Goal: Task Accomplishment & Management: Use online tool/utility

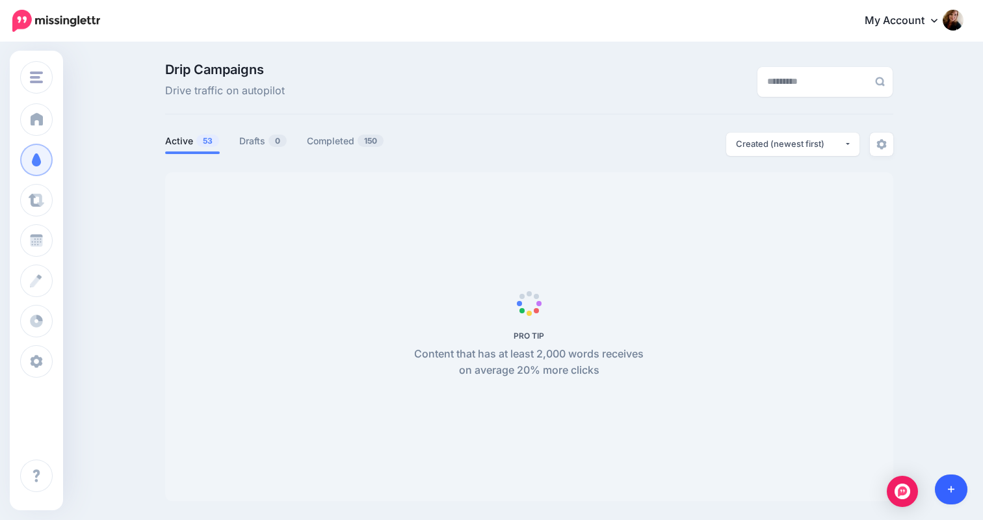
click at [950, 486] on icon at bounding box center [950, 489] width 7 height 7
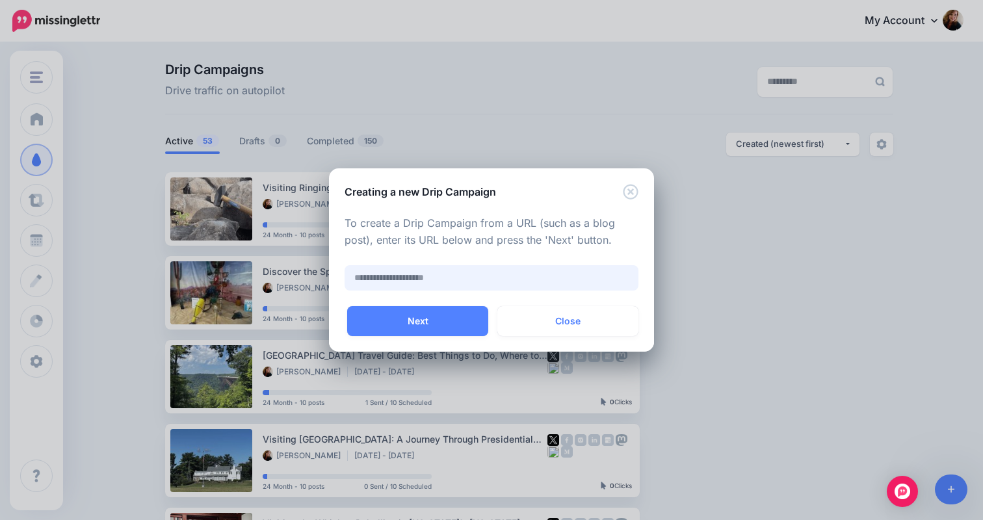
paste input "**********"
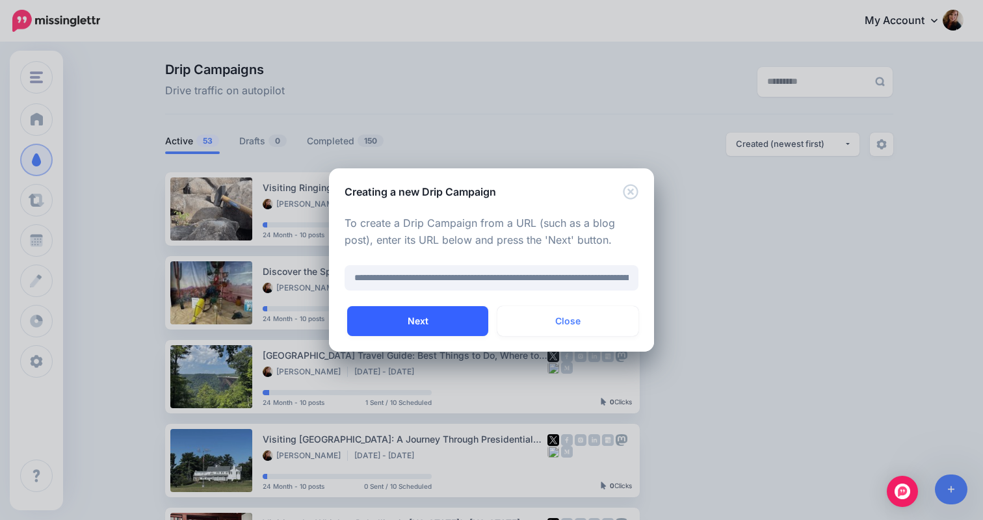
click at [396, 326] on button "Next" at bounding box center [417, 321] width 141 height 30
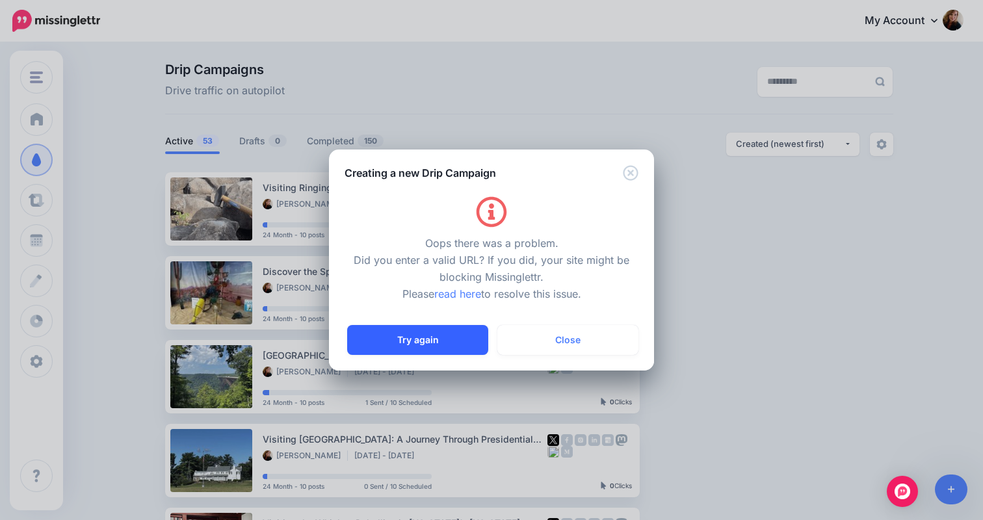
click at [422, 335] on button "Try again" at bounding box center [417, 340] width 141 height 30
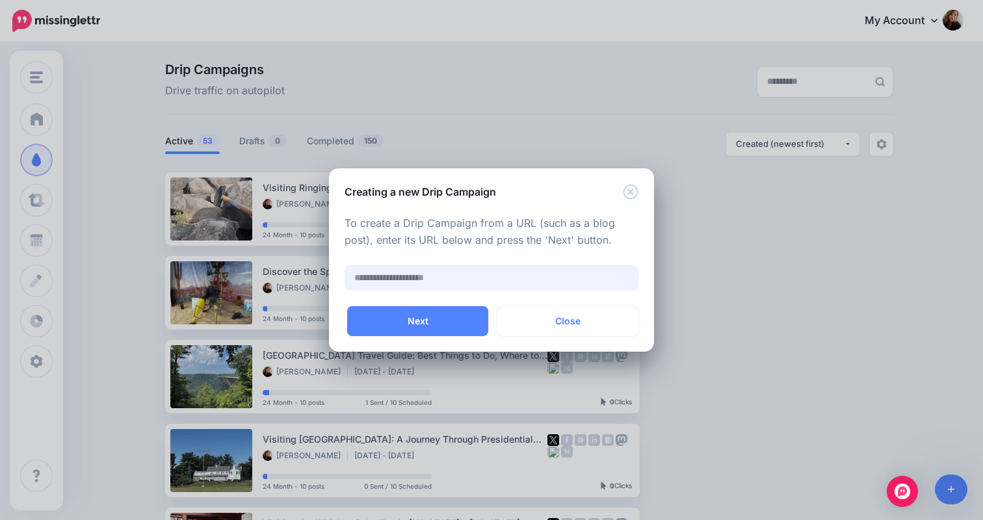
click at [417, 274] on input "text" at bounding box center [491, 277] width 294 height 25
paste input "**********"
type input "**********"
click at [426, 277] on input "**********" at bounding box center [491, 277] width 294 height 25
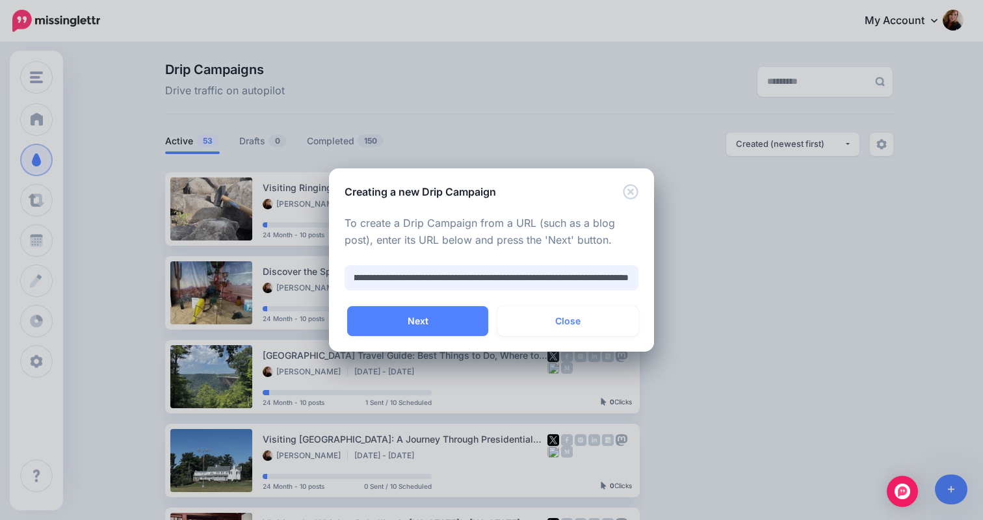
click at [426, 277] on input "**********" at bounding box center [491, 277] width 294 height 25
paste input "**********"
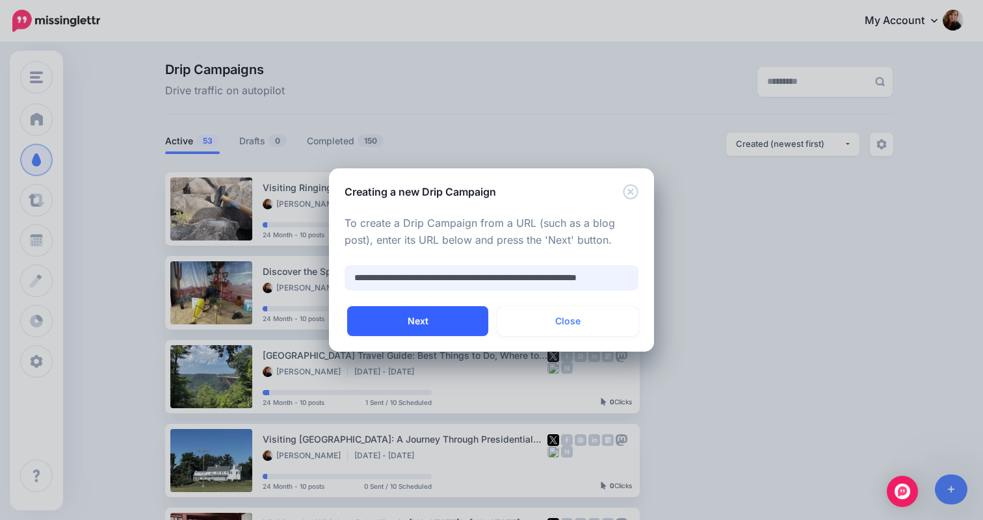
type input "**********"
click at [408, 322] on button "Next" at bounding box center [417, 321] width 141 height 30
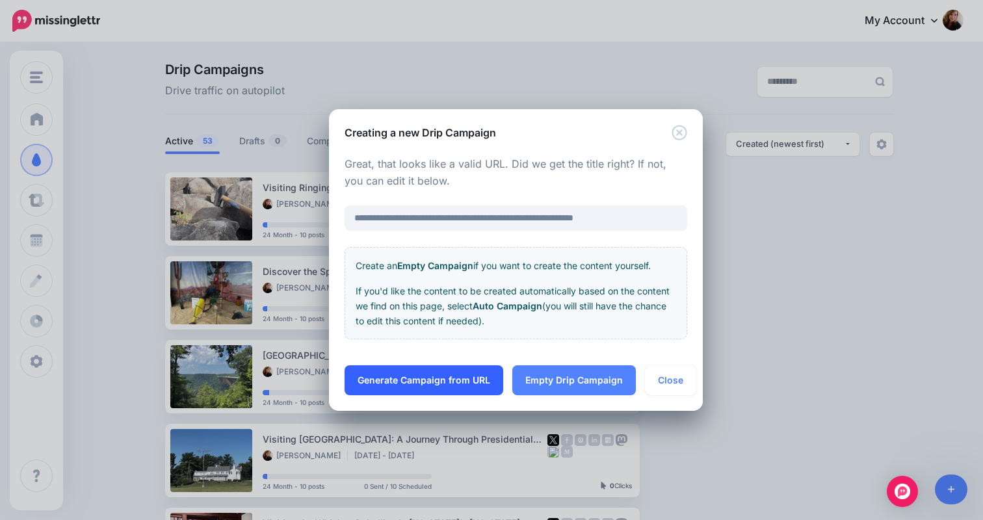
click at [432, 389] on link "Generate Campaign from URL" at bounding box center [423, 380] width 159 height 30
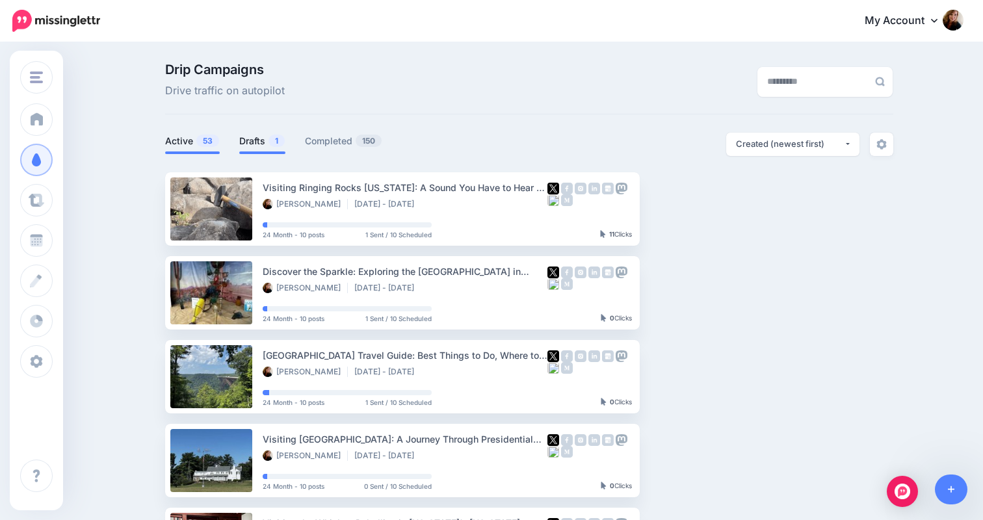
click at [258, 136] on link "Drafts 1" at bounding box center [262, 141] width 46 height 16
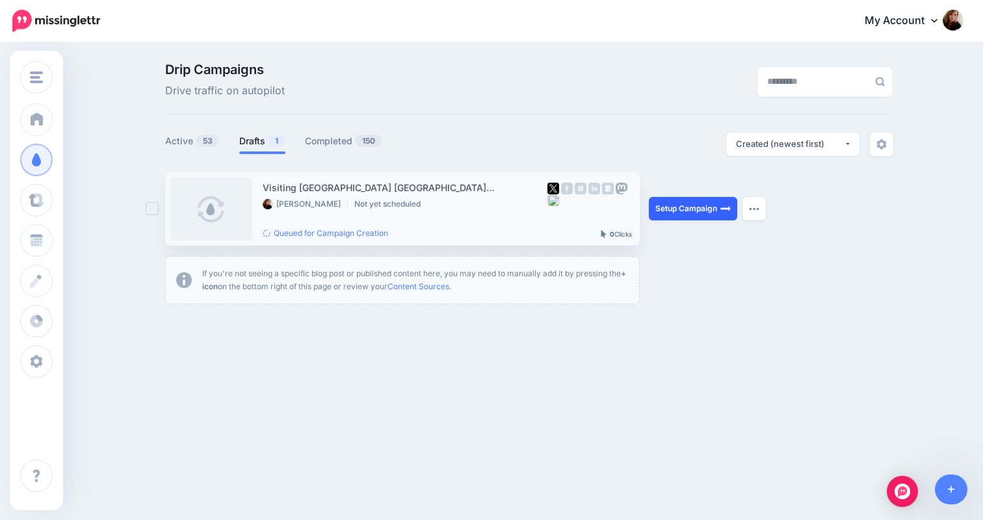
click at [681, 211] on link "Setup Campaign" at bounding box center [693, 208] width 88 height 23
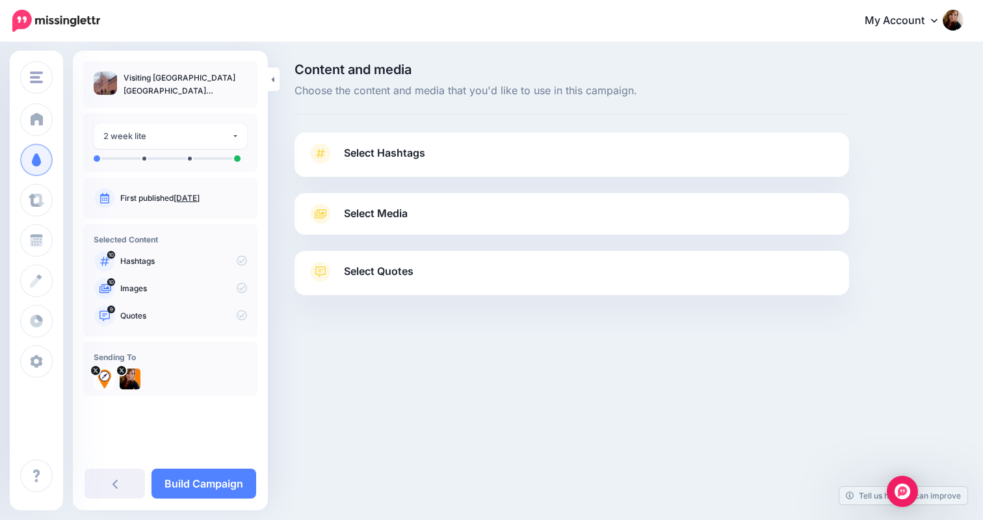
click at [611, 151] on link "Select Hashtags" at bounding box center [571, 160] width 528 height 34
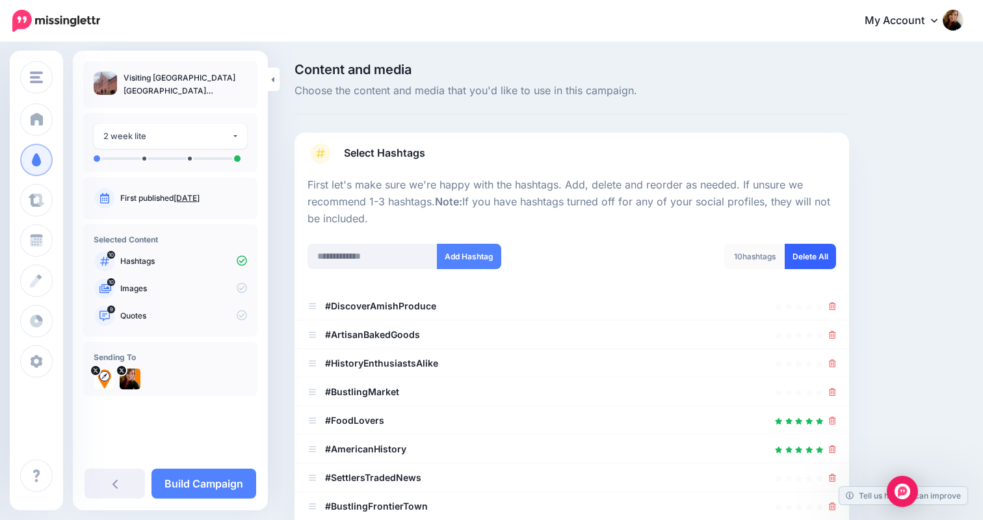
click at [814, 259] on link "Delete All" at bounding box center [809, 256] width 51 height 25
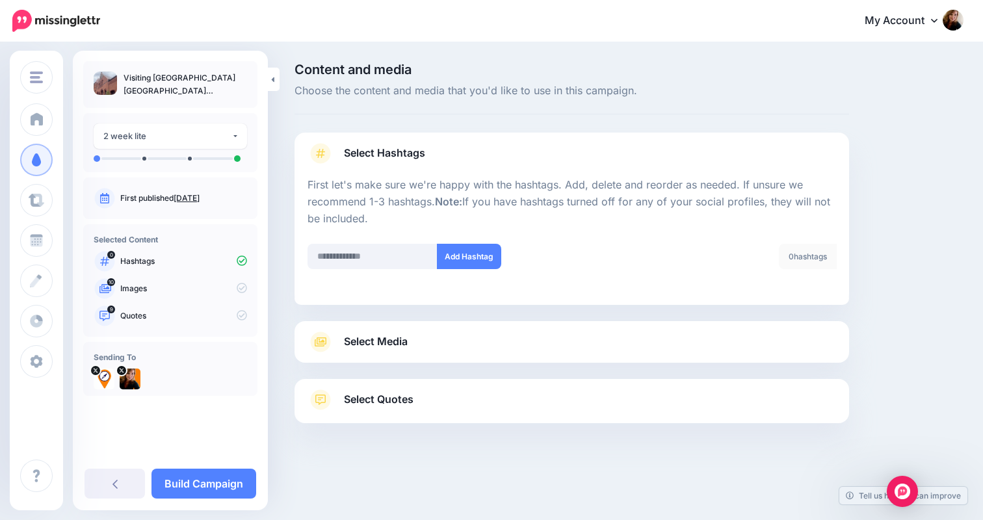
click at [631, 363] on div at bounding box center [571, 371] width 554 height 16
click at [630, 352] on link "Select Media" at bounding box center [571, 341] width 528 height 21
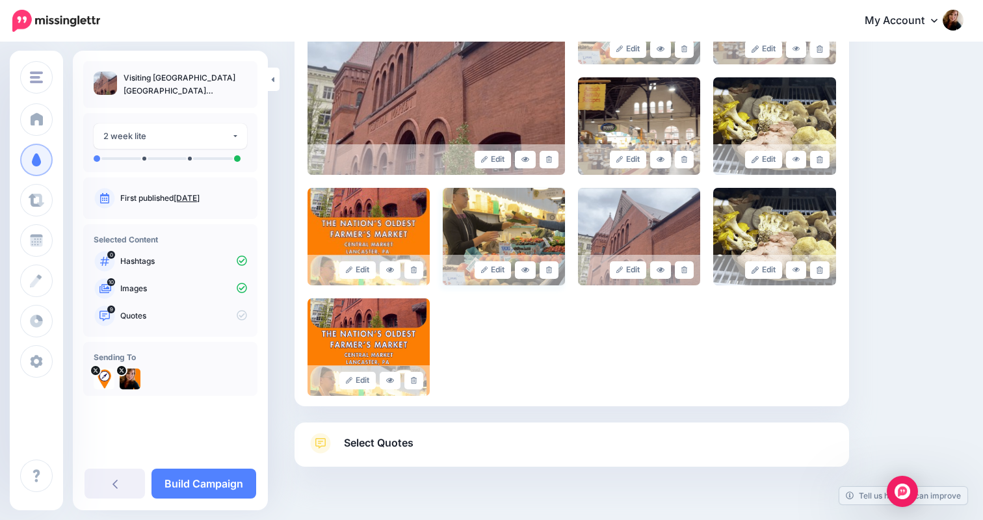
scroll to position [370, 0]
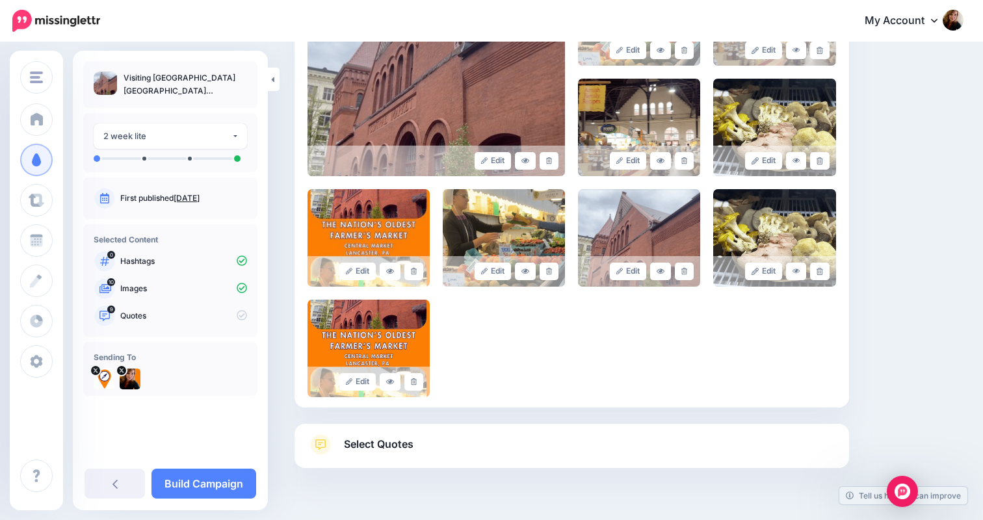
click at [599, 443] on link "Select Quotes" at bounding box center [571, 451] width 528 height 34
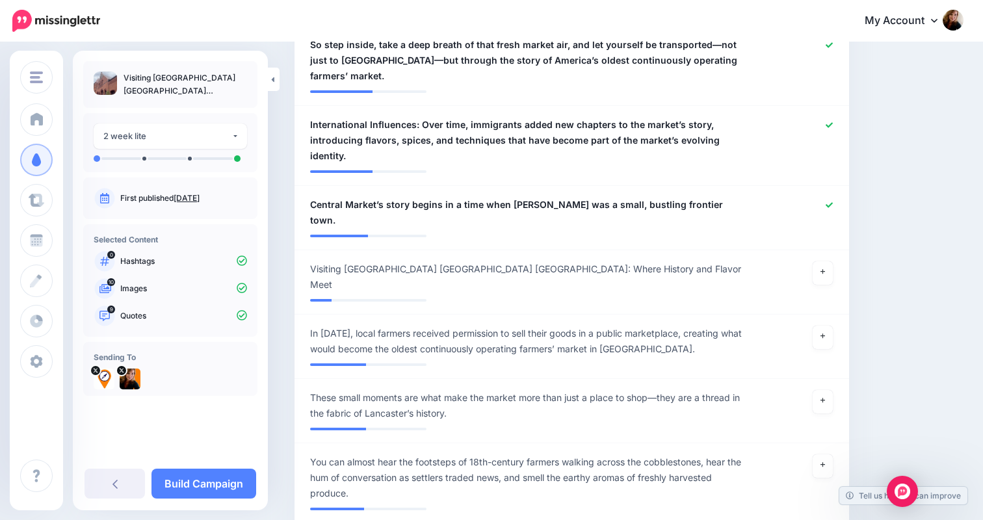
scroll to position [868, 0]
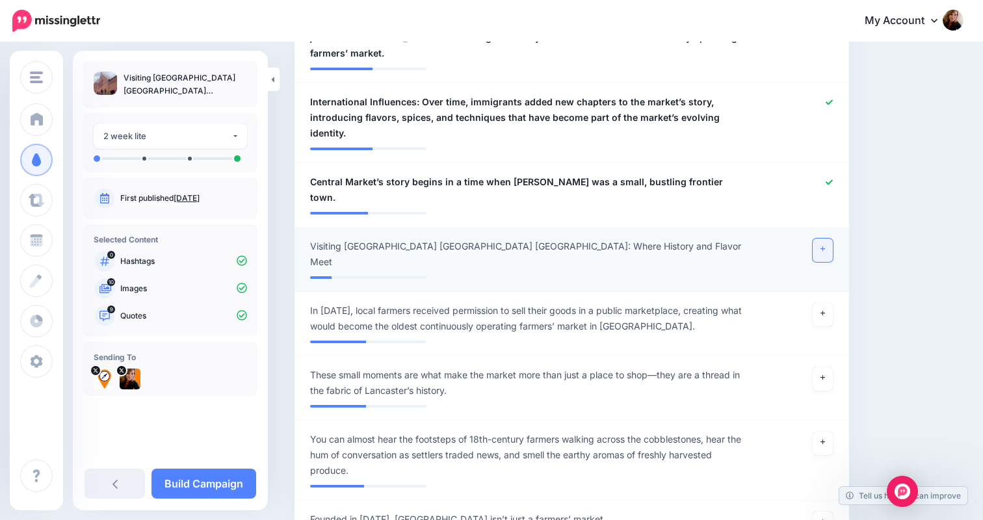
click at [828, 238] on link at bounding box center [822, 249] width 21 height 23
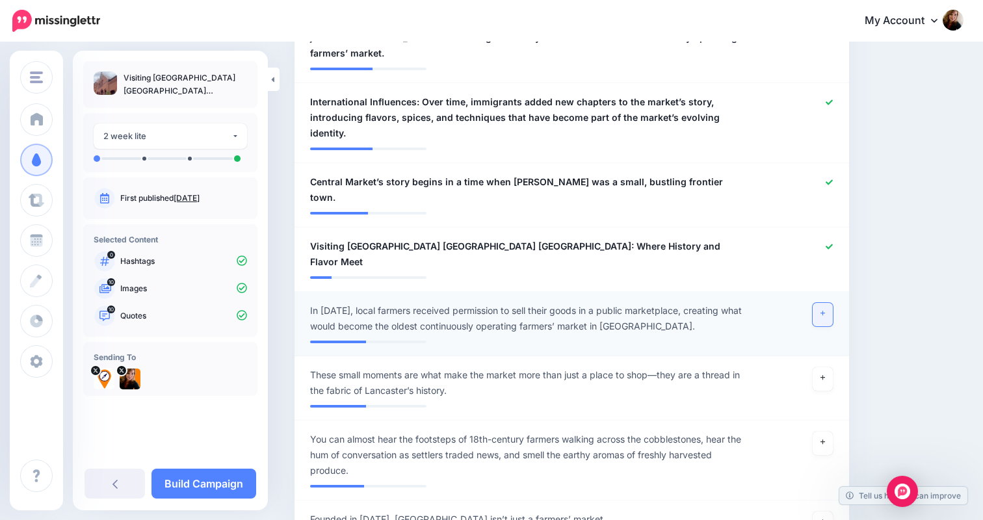
click at [829, 303] on link at bounding box center [822, 314] width 21 height 23
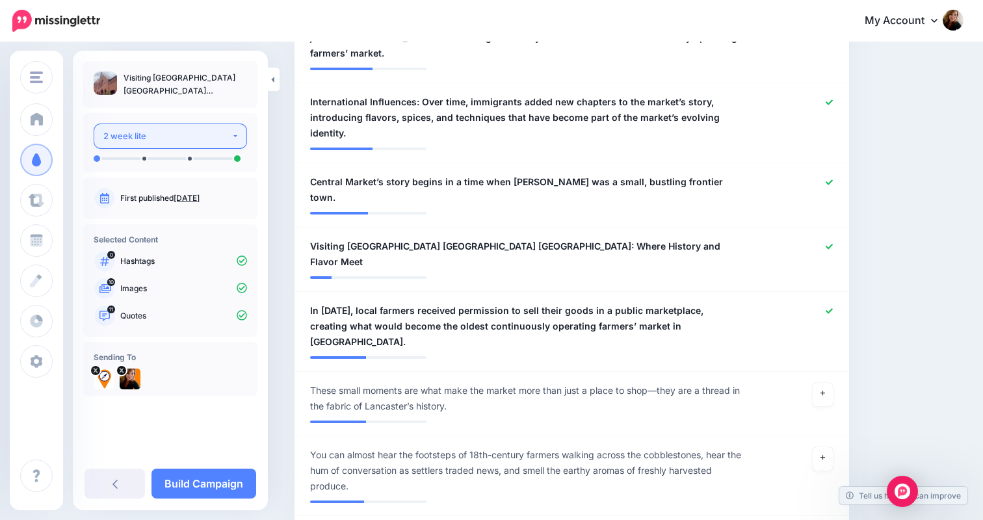
click at [169, 131] on div "2 week lite" at bounding box center [167, 136] width 128 height 15
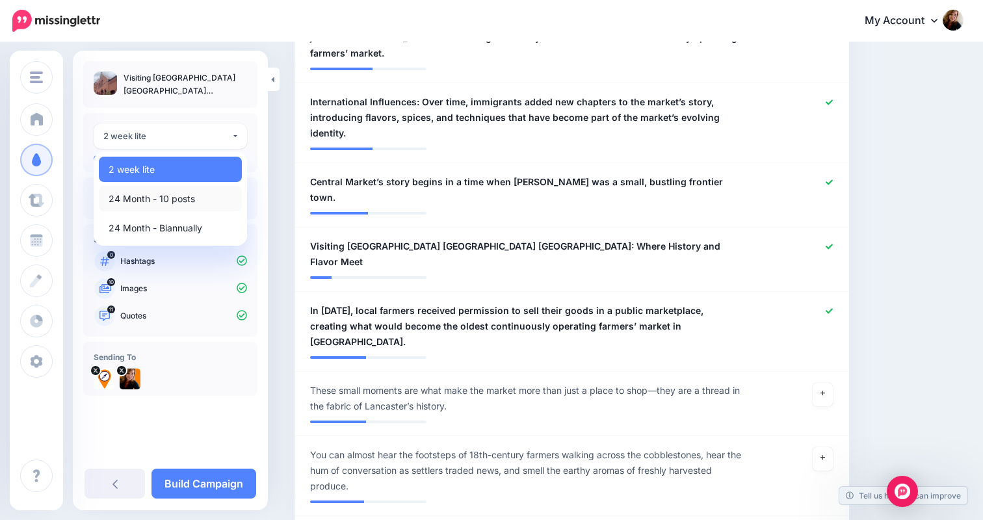
click at [177, 208] on link "24 Month - 10 posts" at bounding box center [170, 198] width 143 height 25
select select "*****"
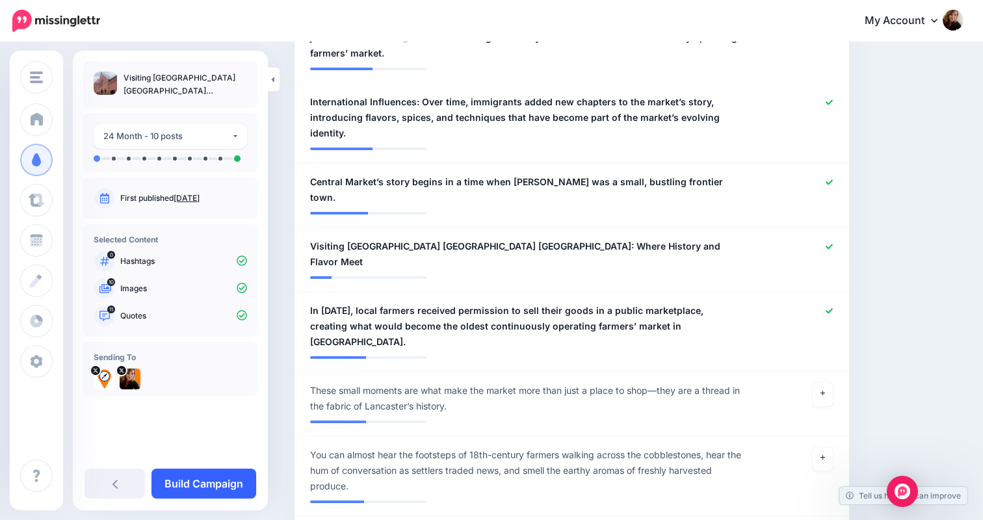
scroll to position [992, 0]
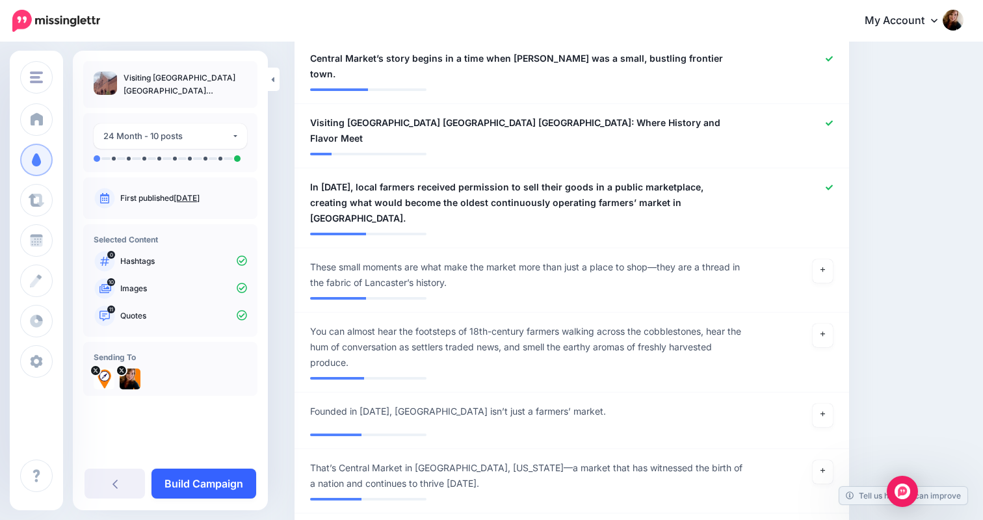
click at [214, 482] on link "Build Campaign" at bounding box center [203, 484] width 105 height 30
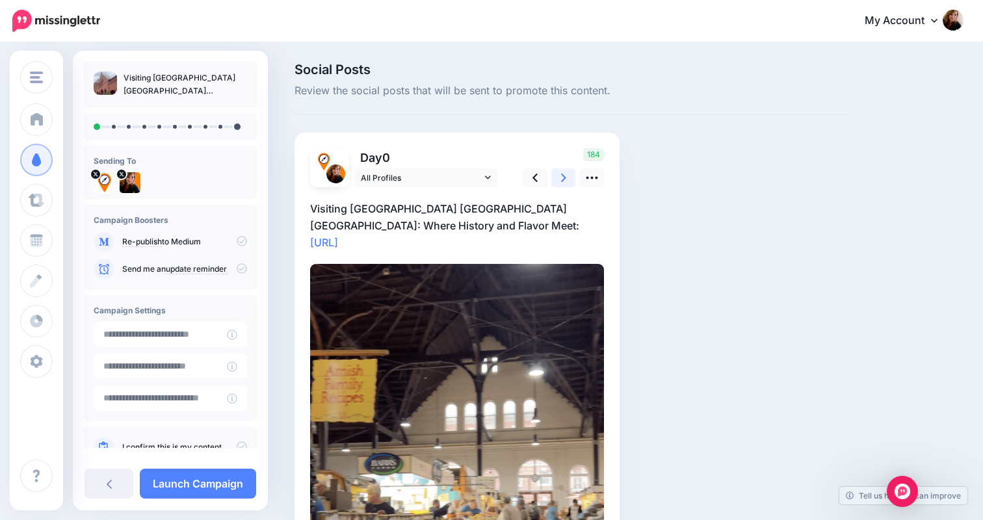
click at [561, 180] on icon at bounding box center [563, 178] width 5 height 14
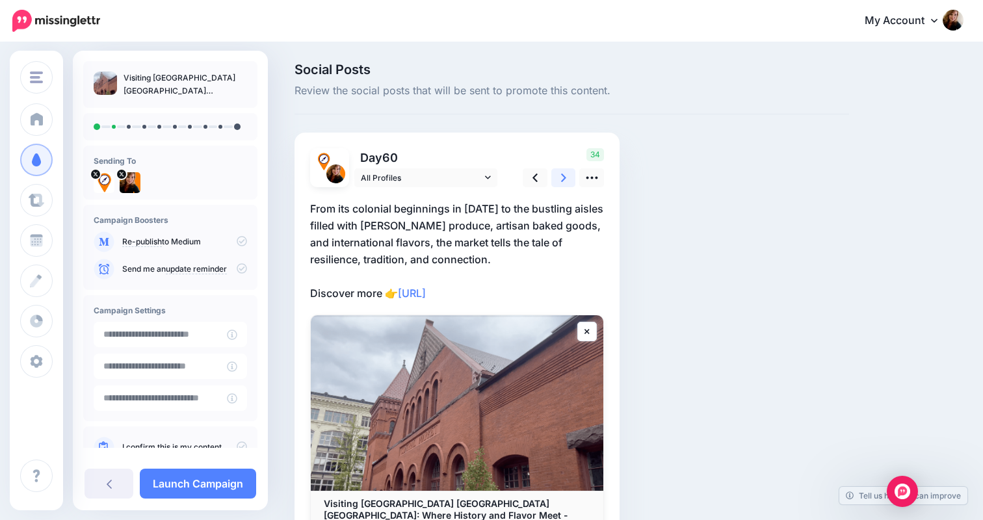
click at [561, 180] on icon at bounding box center [563, 178] width 5 height 14
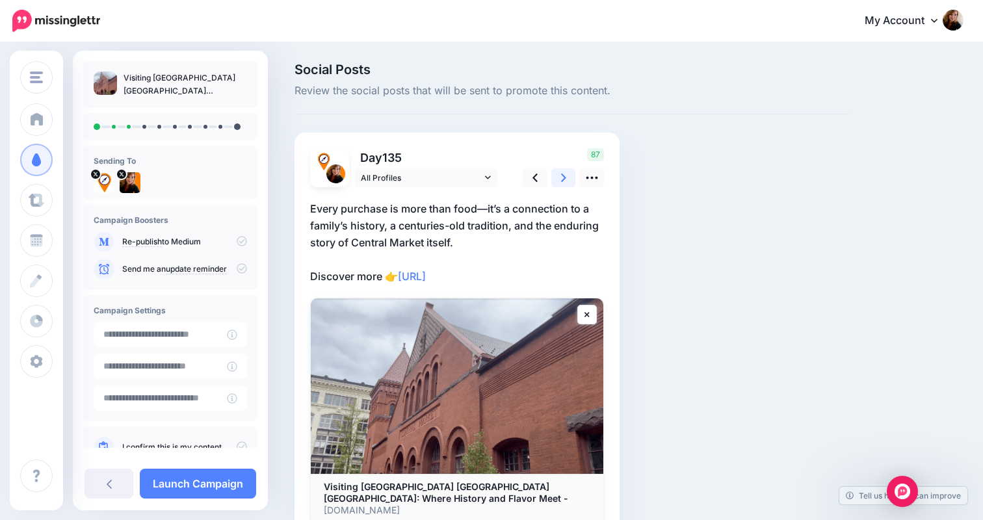
click at [561, 180] on icon at bounding box center [563, 178] width 5 height 14
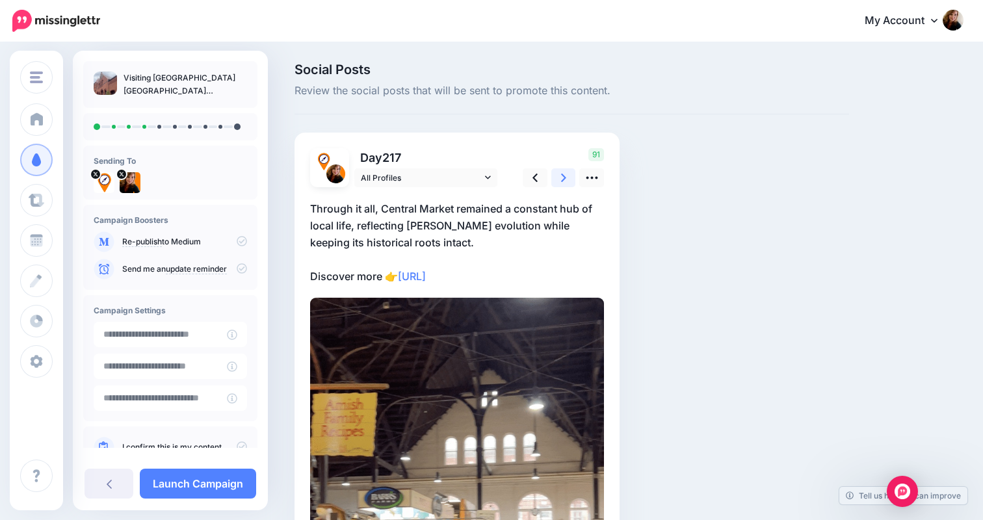
click at [561, 180] on icon at bounding box center [563, 178] width 5 height 14
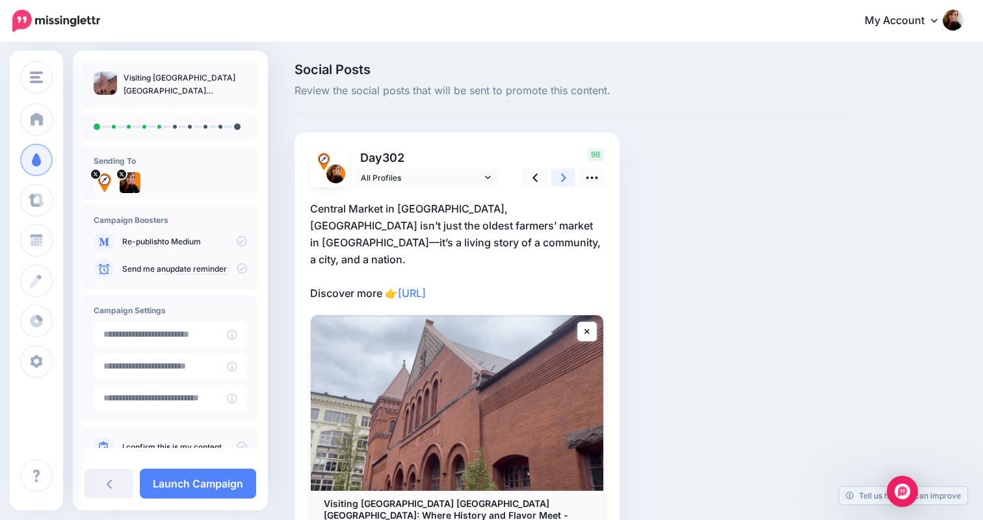
click at [561, 180] on icon at bounding box center [563, 178] width 5 height 14
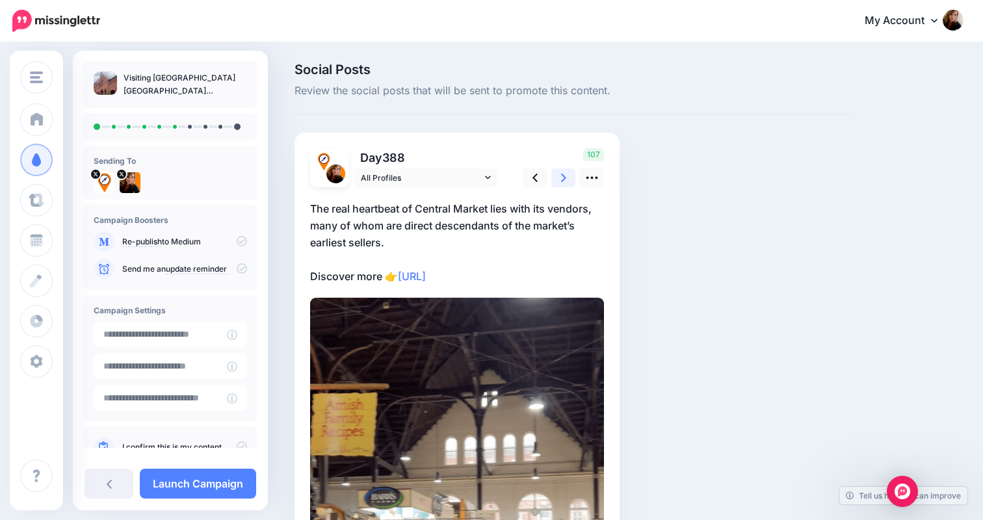
click at [561, 180] on icon at bounding box center [563, 178] width 5 height 14
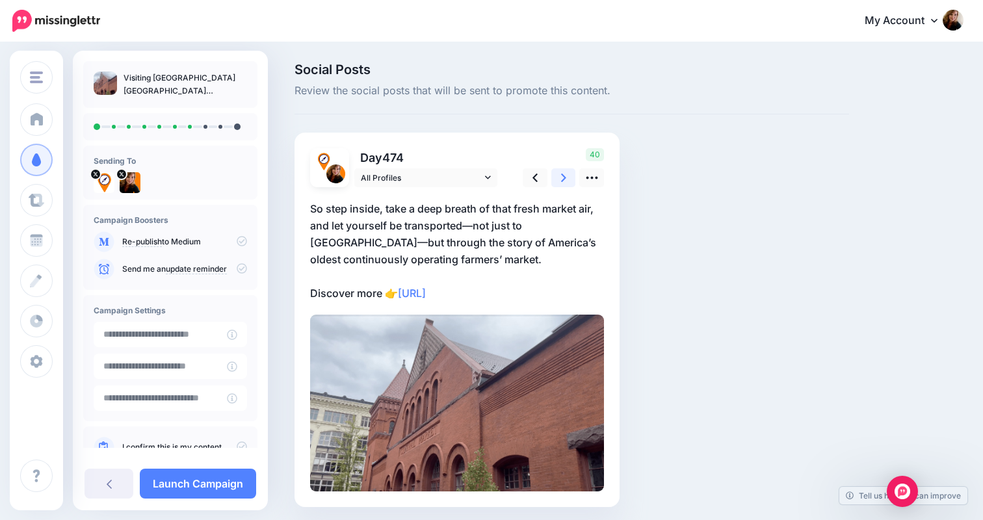
click at [561, 180] on icon at bounding box center [563, 178] width 5 height 14
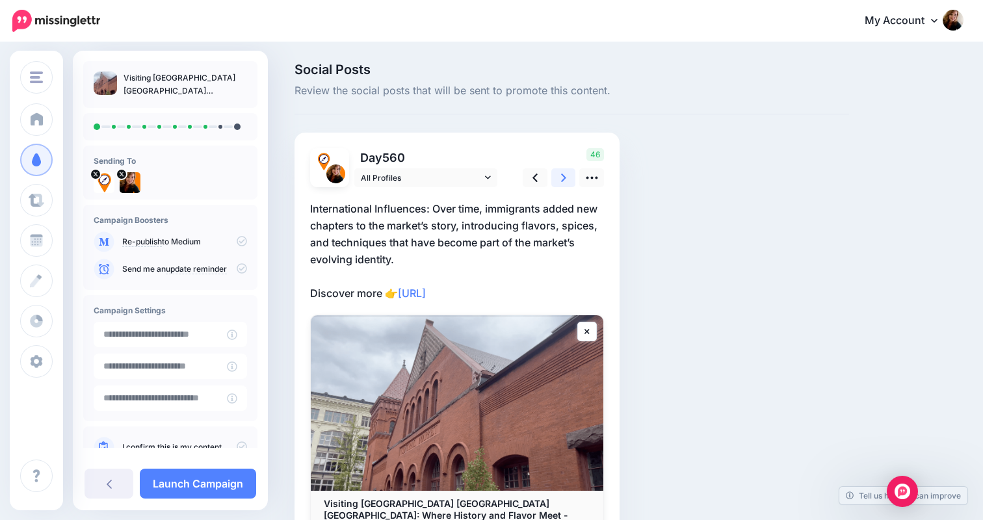
click at [561, 180] on icon at bounding box center [563, 178] width 5 height 14
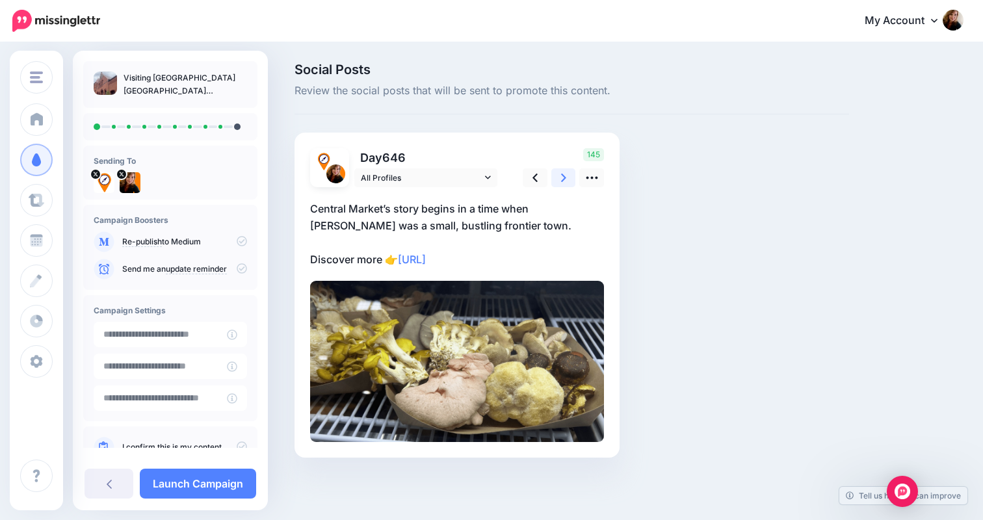
click at [561, 180] on icon at bounding box center [563, 178] width 5 height 14
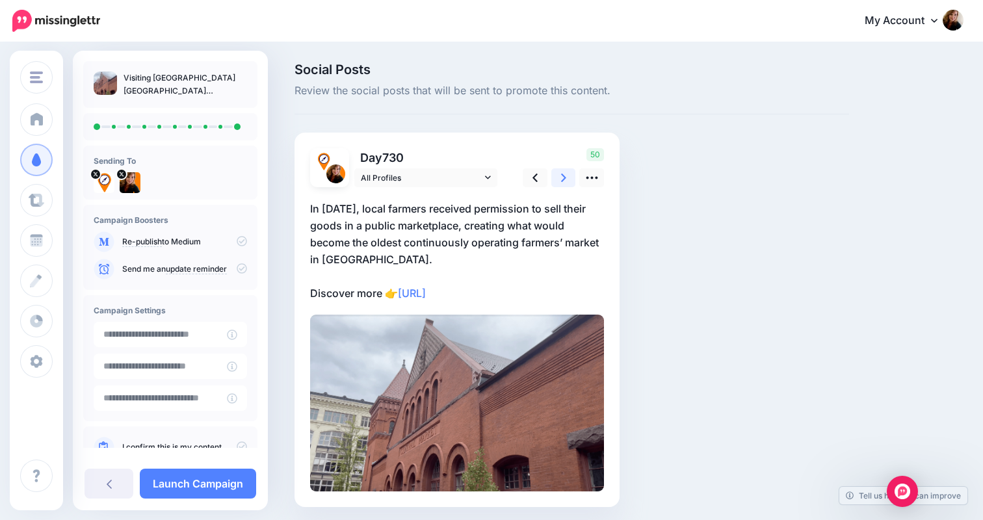
click at [561, 179] on icon at bounding box center [563, 178] width 5 height 14
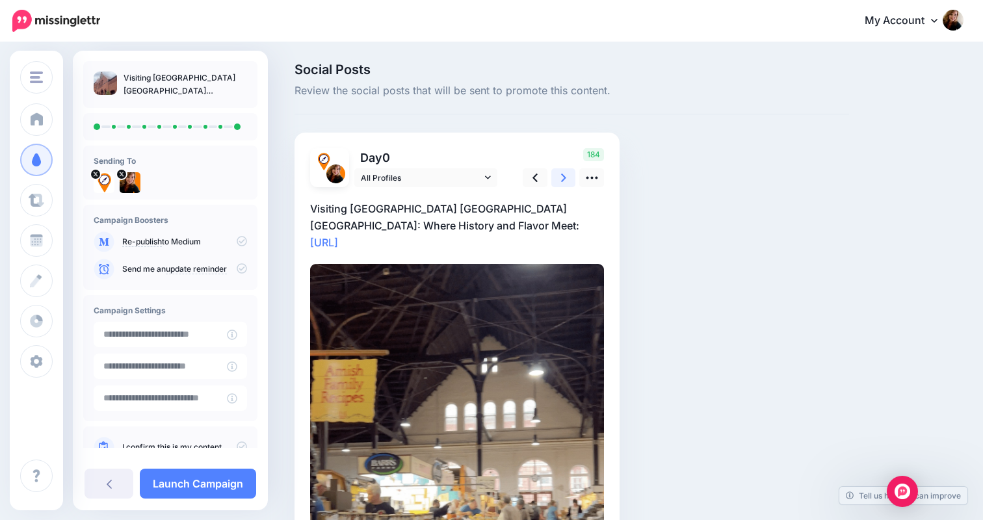
scroll to position [36, 0]
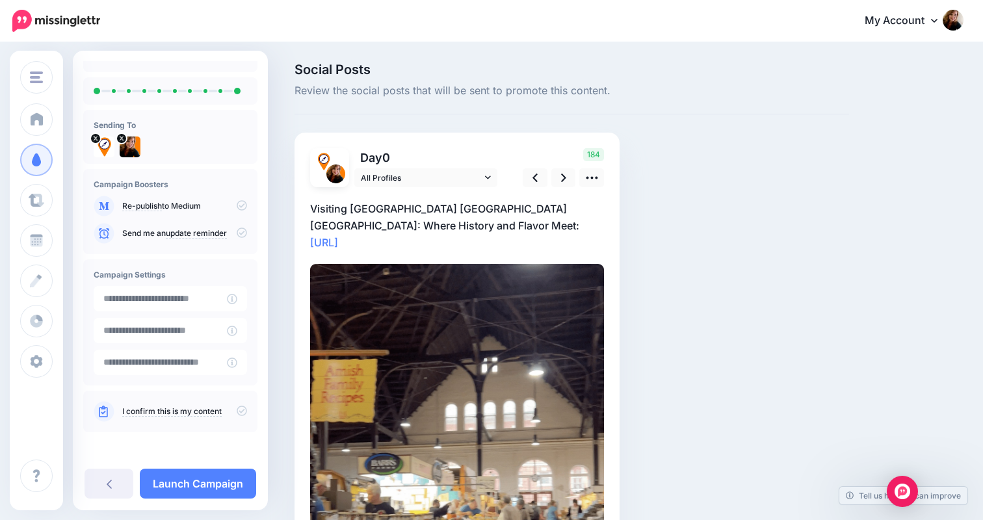
click at [237, 411] on icon at bounding box center [242, 410] width 10 height 10
click at [220, 483] on link "Launch Campaign" at bounding box center [198, 484] width 116 height 30
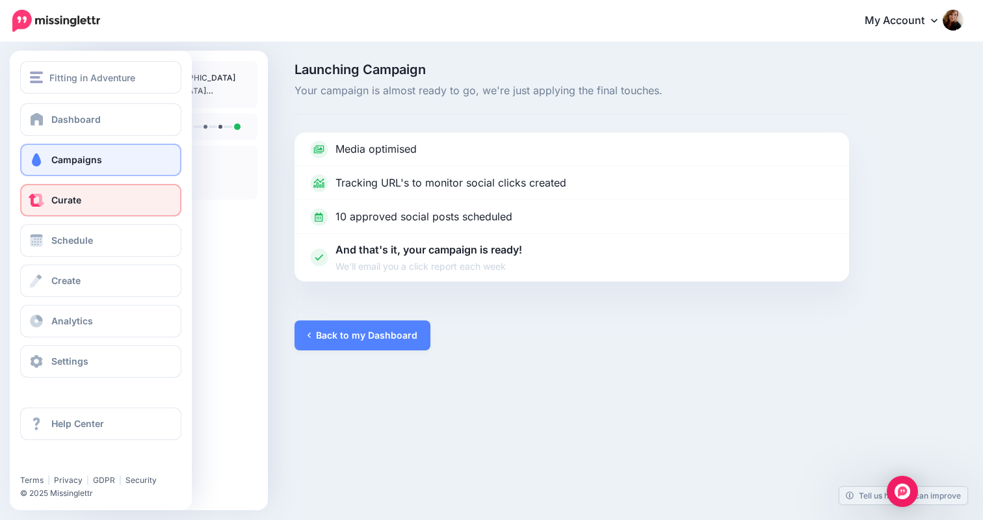
click at [38, 203] on span at bounding box center [36, 200] width 17 height 13
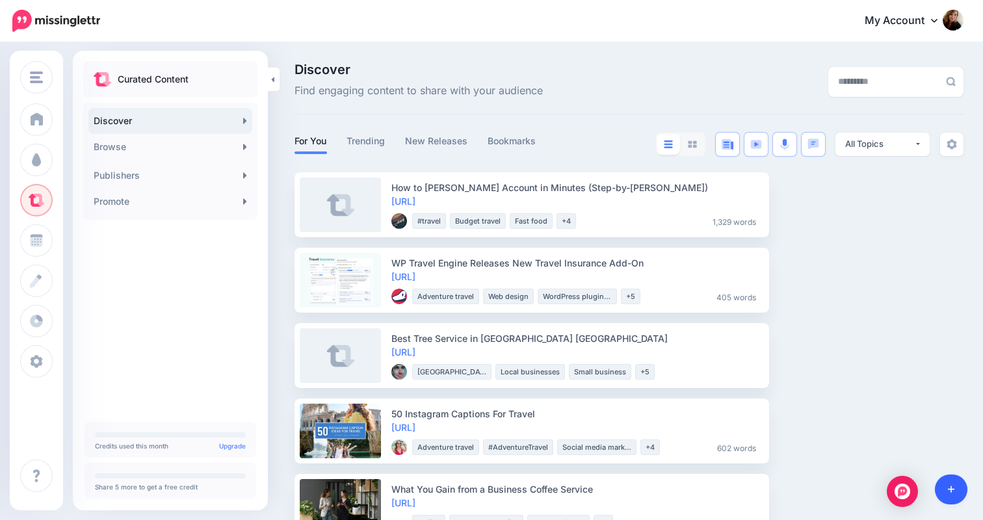
click at [951, 488] on icon at bounding box center [950, 489] width 7 height 9
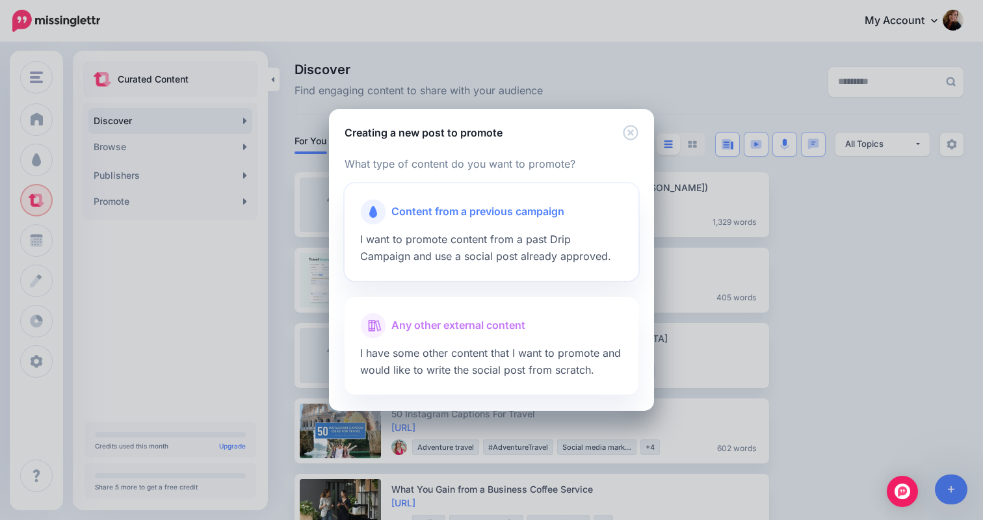
click at [469, 230] on div at bounding box center [491, 228] width 263 height 6
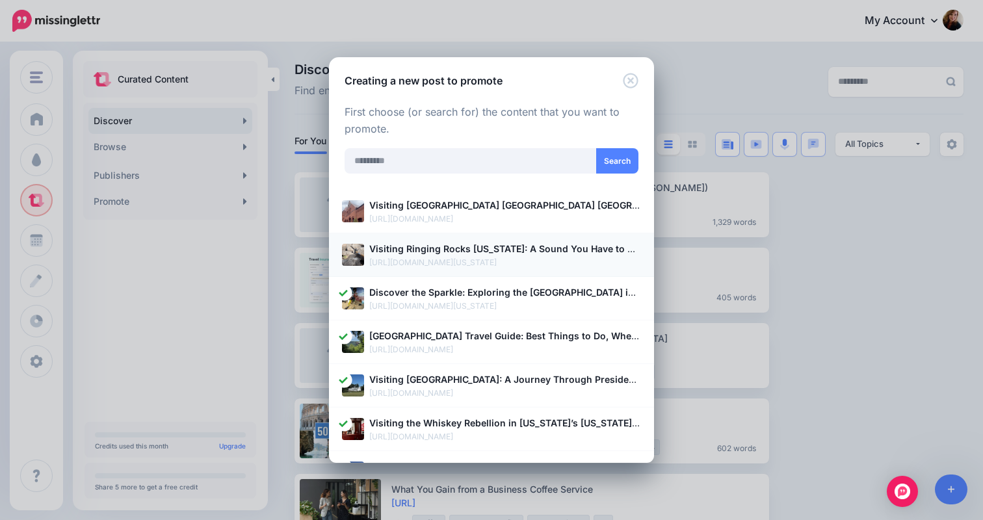
click at [469, 248] on b "Visiting Ringing Rocks [US_STATE]: A Sound You Have to Hear to Believe" at bounding box center [531, 248] width 325 height 11
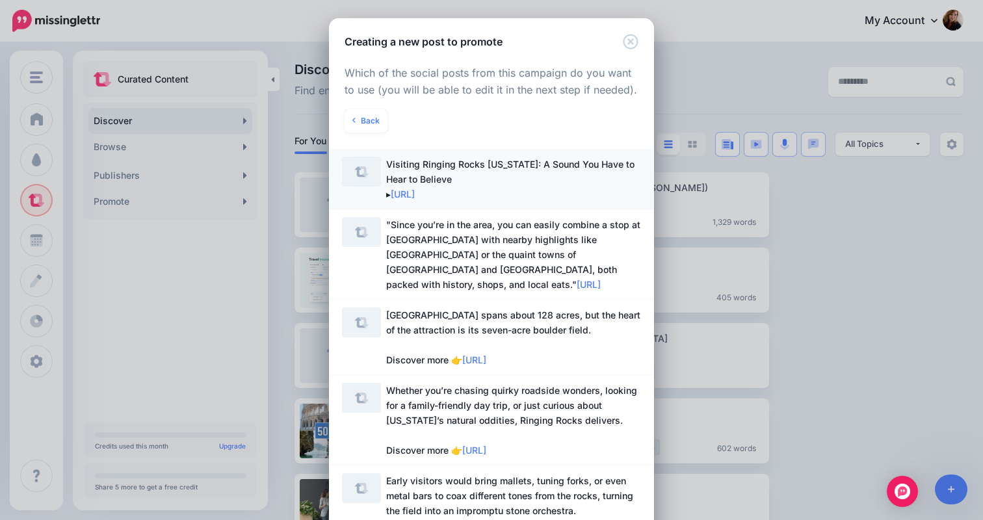
click at [500, 170] on span "Visiting Ringing Rocks [US_STATE]: A Sound You Have to Hear to Believe ▸ [URL]" at bounding box center [513, 179] width 255 height 45
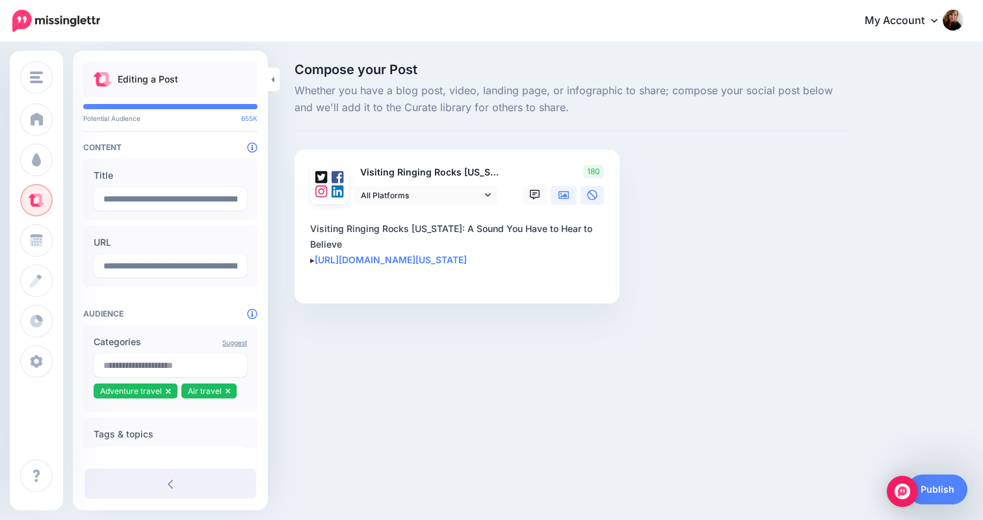
click at [563, 199] on link at bounding box center [563, 195] width 26 height 19
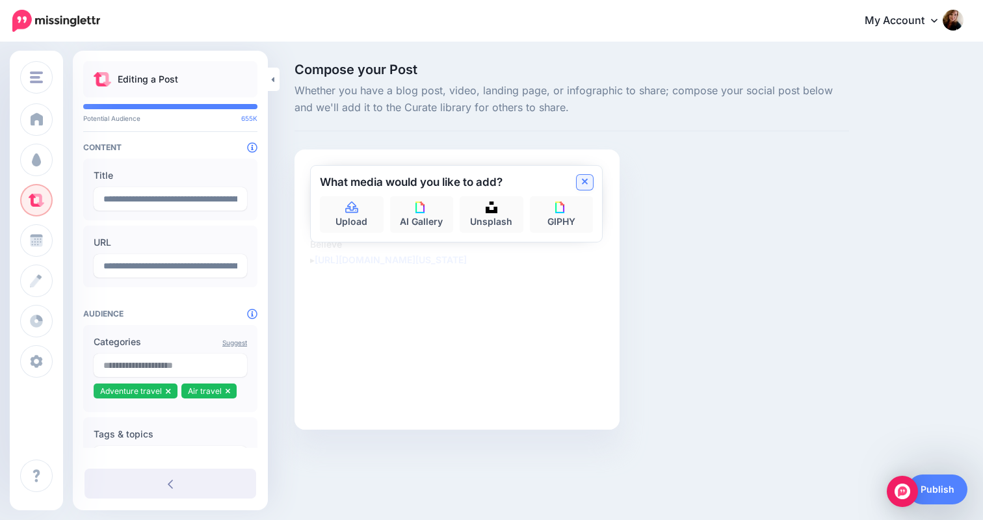
click at [582, 183] on icon at bounding box center [585, 182] width 6 height 6
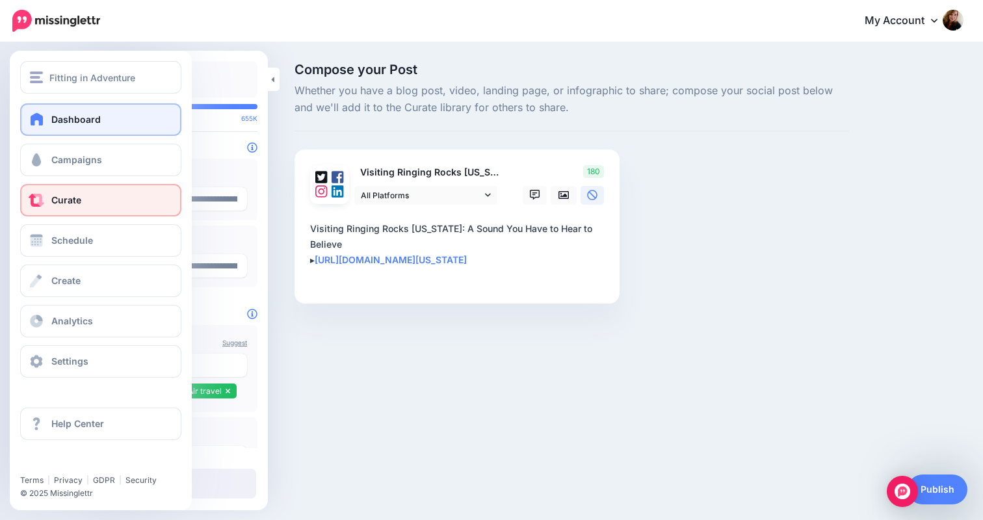
click at [41, 120] on span at bounding box center [37, 118] width 17 height 13
